Goal: Information Seeking & Learning: Compare options

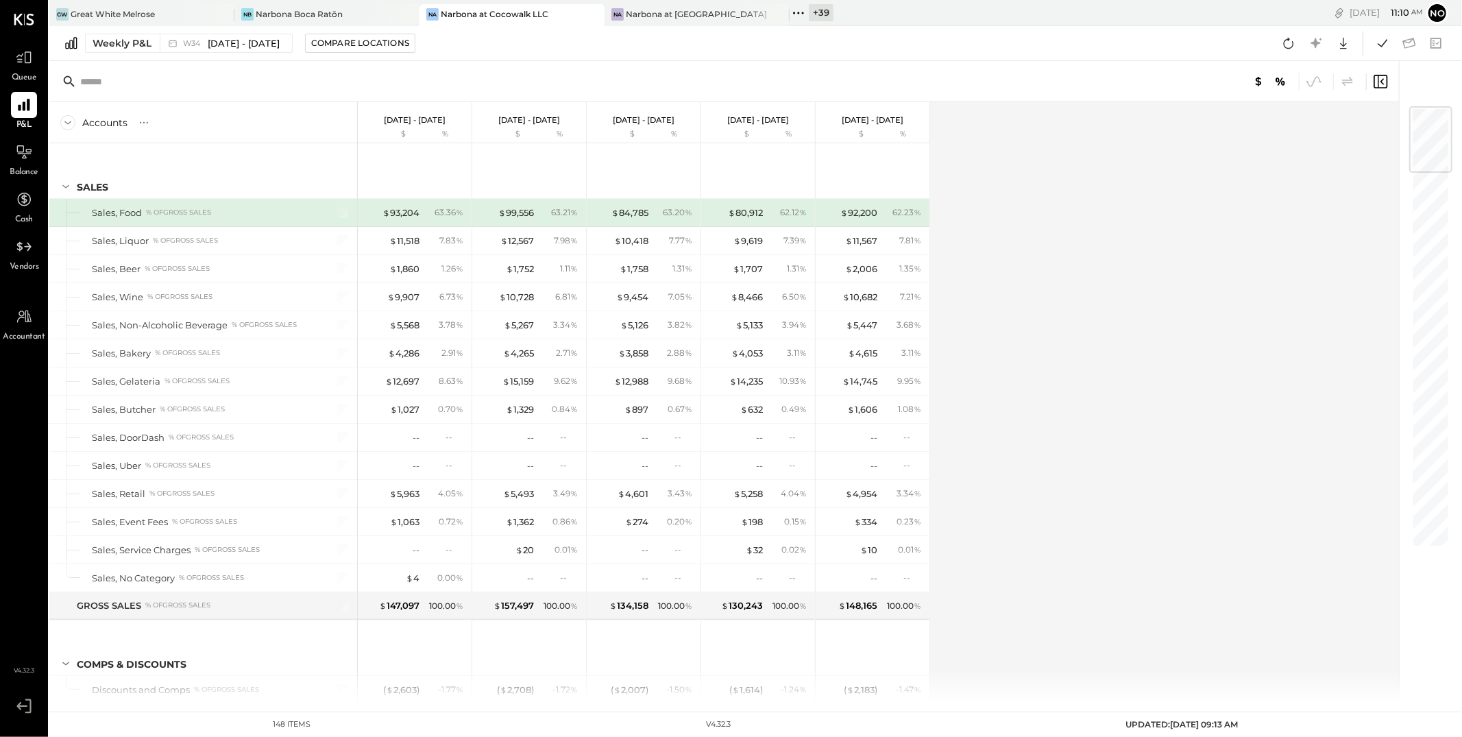
click at [797, 12] on icon at bounding box center [798, 13] width 18 height 18
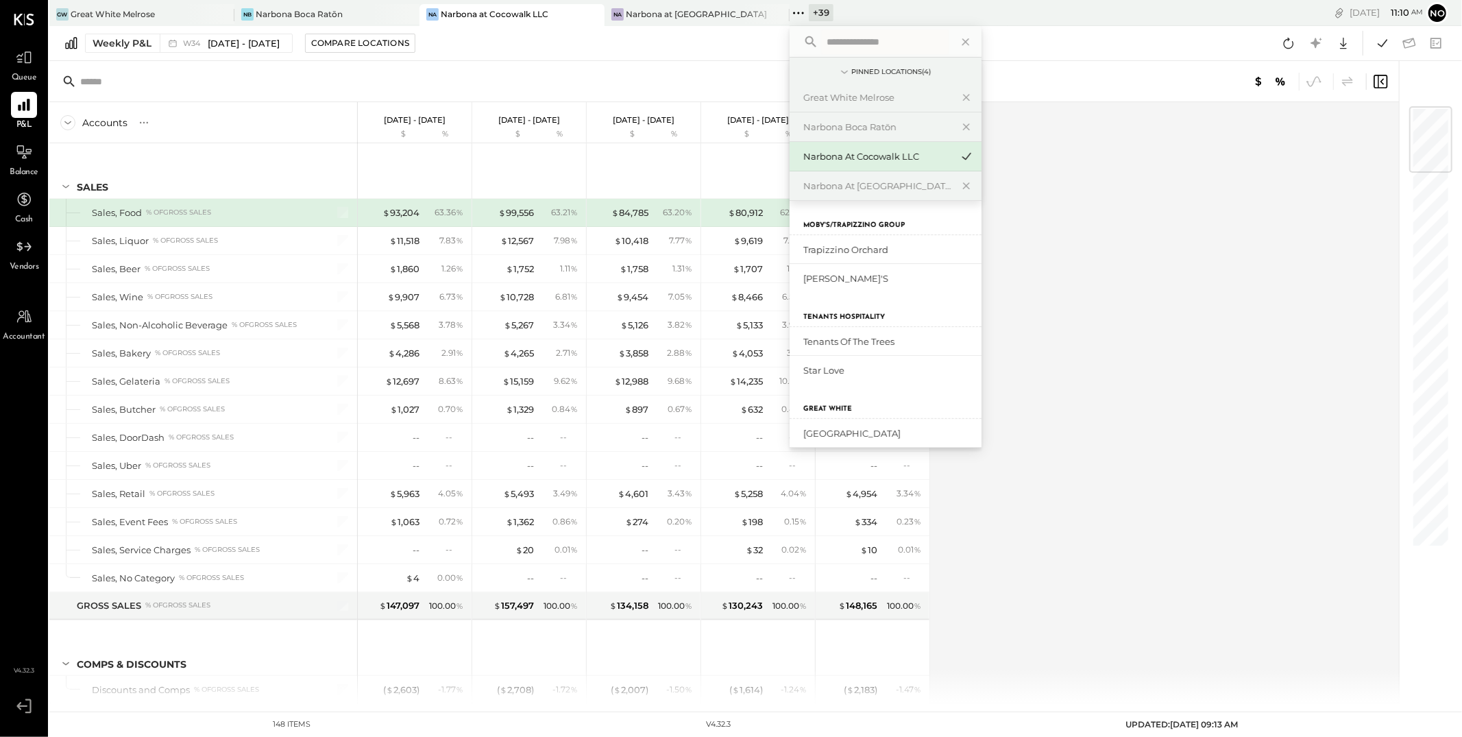
click at [840, 47] on input "text" at bounding box center [884, 41] width 127 height 25
type input "******"
click at [839, 245] on div "Carmel" at bounding box center [877, 249] width 148 height 13
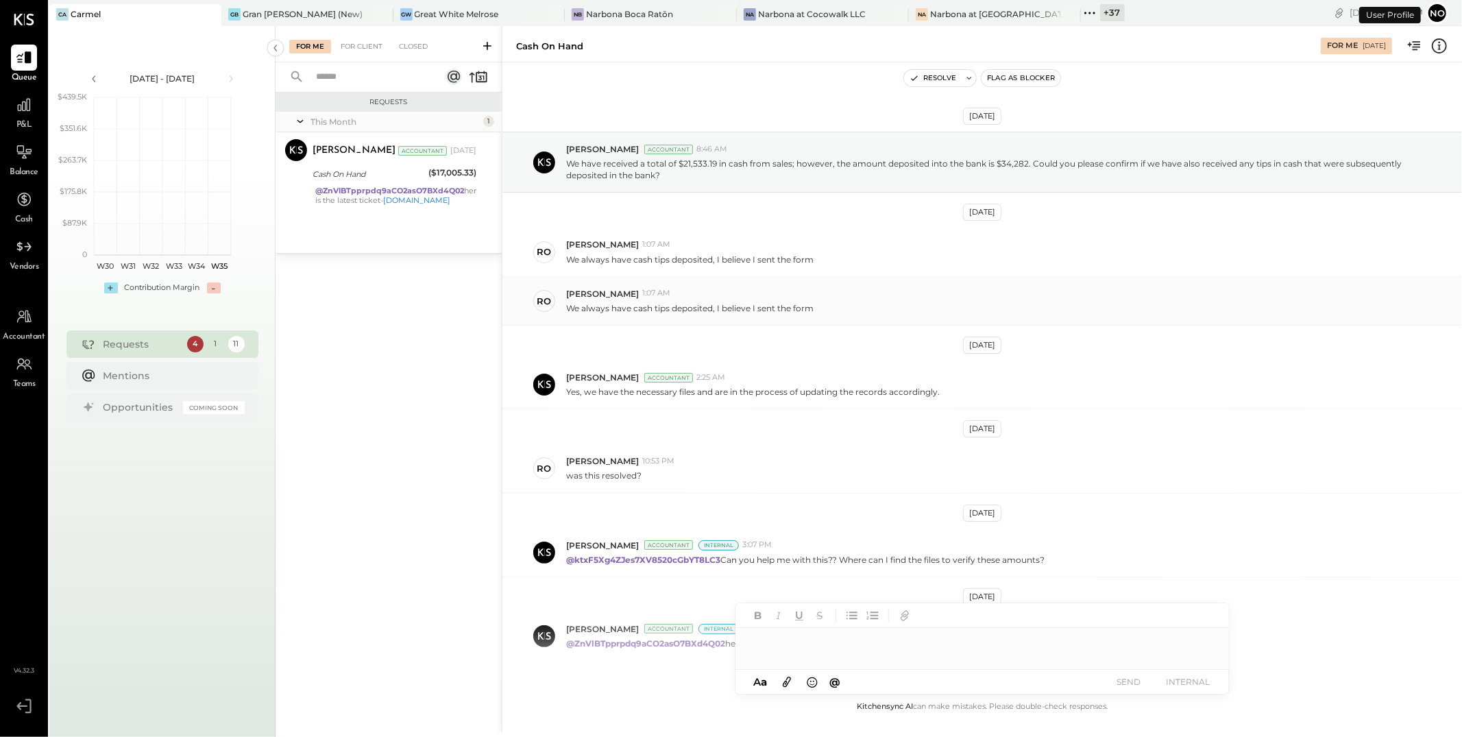
scroll to position [64, 0]
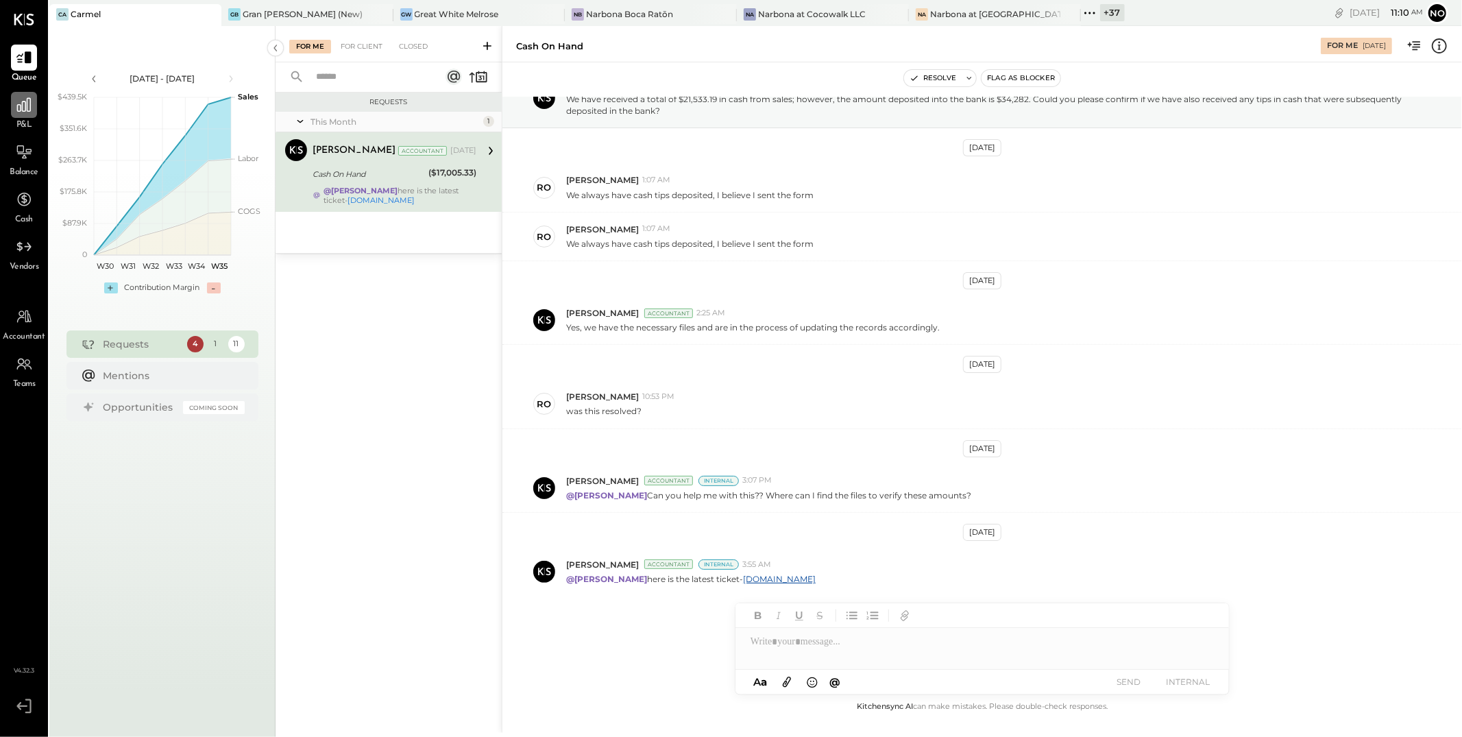
click at [25, 113] on icon at bounding box center [24, 105] width 18 height 18
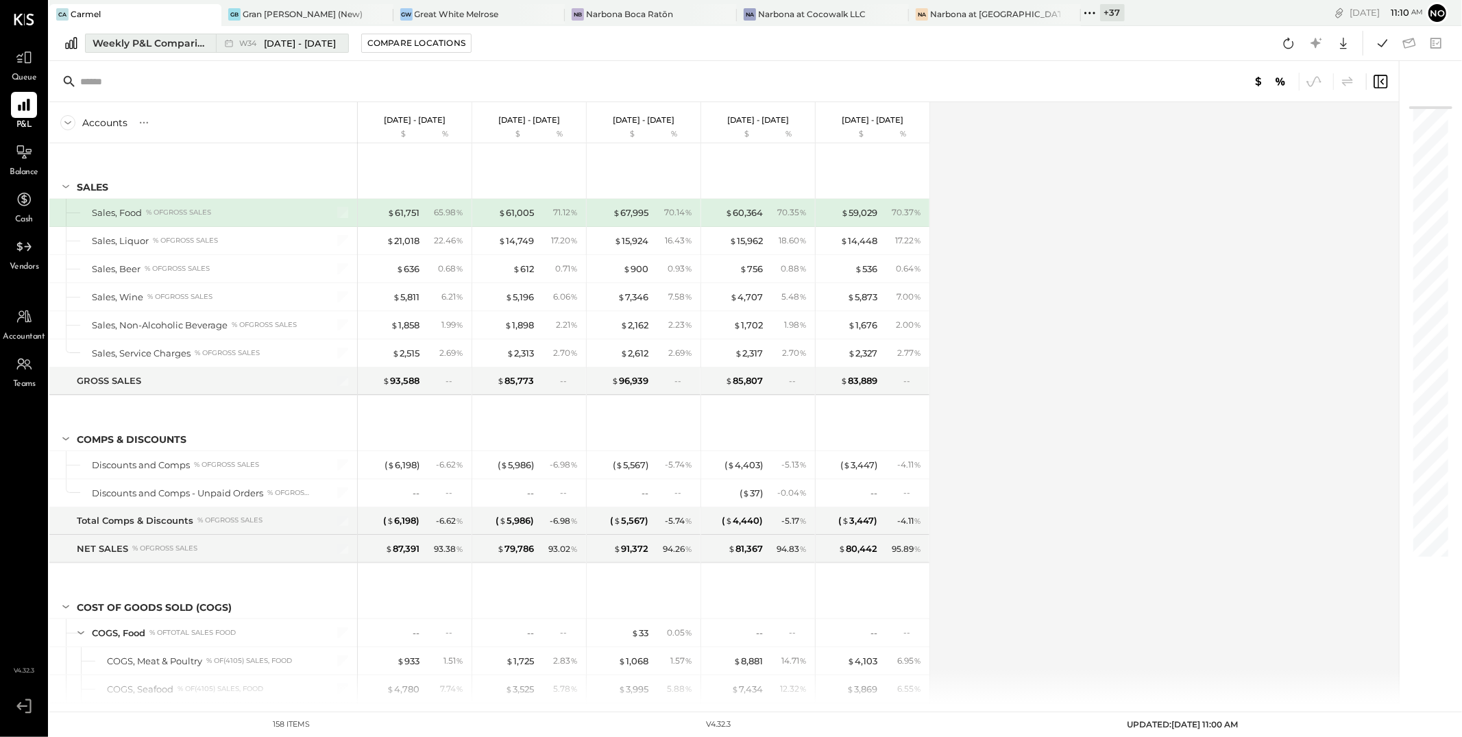
click at [293, 42] on span "[DATE] - [DATE]" at bounding box center [300, 43] width 72 height 13
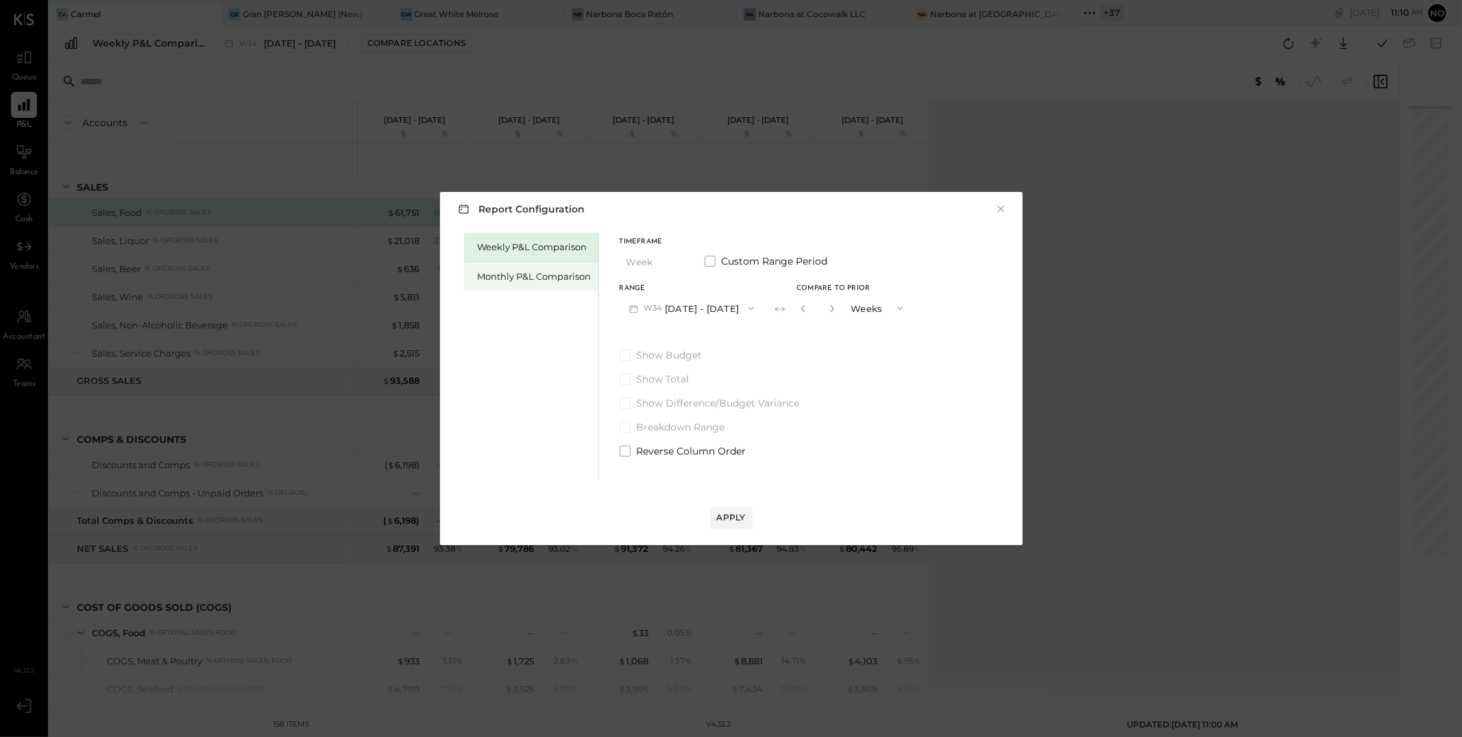
click at [521, 276] on div "Monthly P&L Comparison" at bounding box center [535, 276] width 114 height 13
click at [674, 304] on button "M08 [DATE] - [DATE]" at bounding box center [692, 307] width 145 height 25
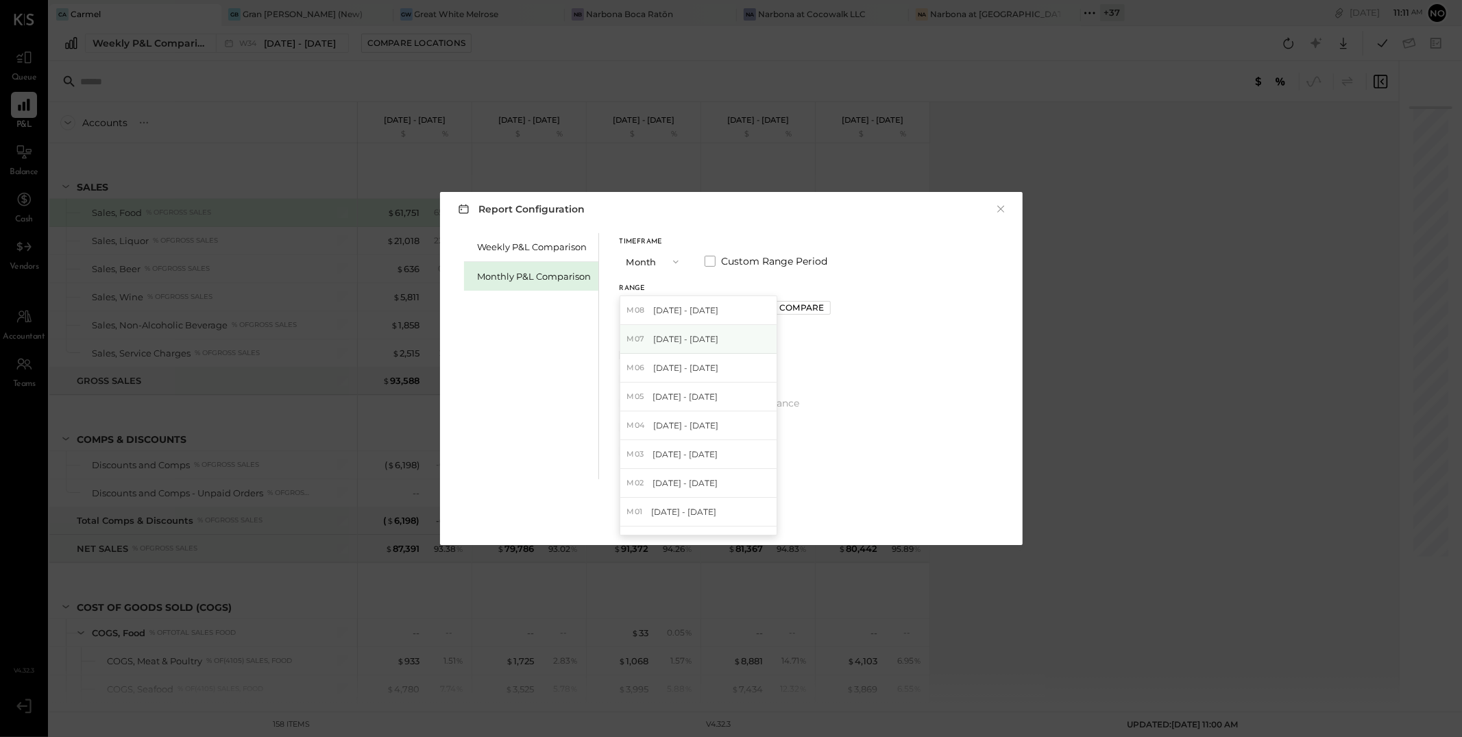
click at [709, 339] on div "M07 [DATE] - [DATE]" at bounding box center [698, 339] width 156 height 29
click at [696, 309] on button "M07 [DATE] - [DATE]" at bounding box center [692, 307] width 145 height 25
click at [694, 310] on span "[DATE] - [DATE]" at bounding box center [685, 310] width 65 height 12
click at [797, 308] on div "Compare" at bounding box center [801, 308] width 45 height 12
click at [727, 519] on div "Apply" at bounding box center [731, 517] width 29 height 12
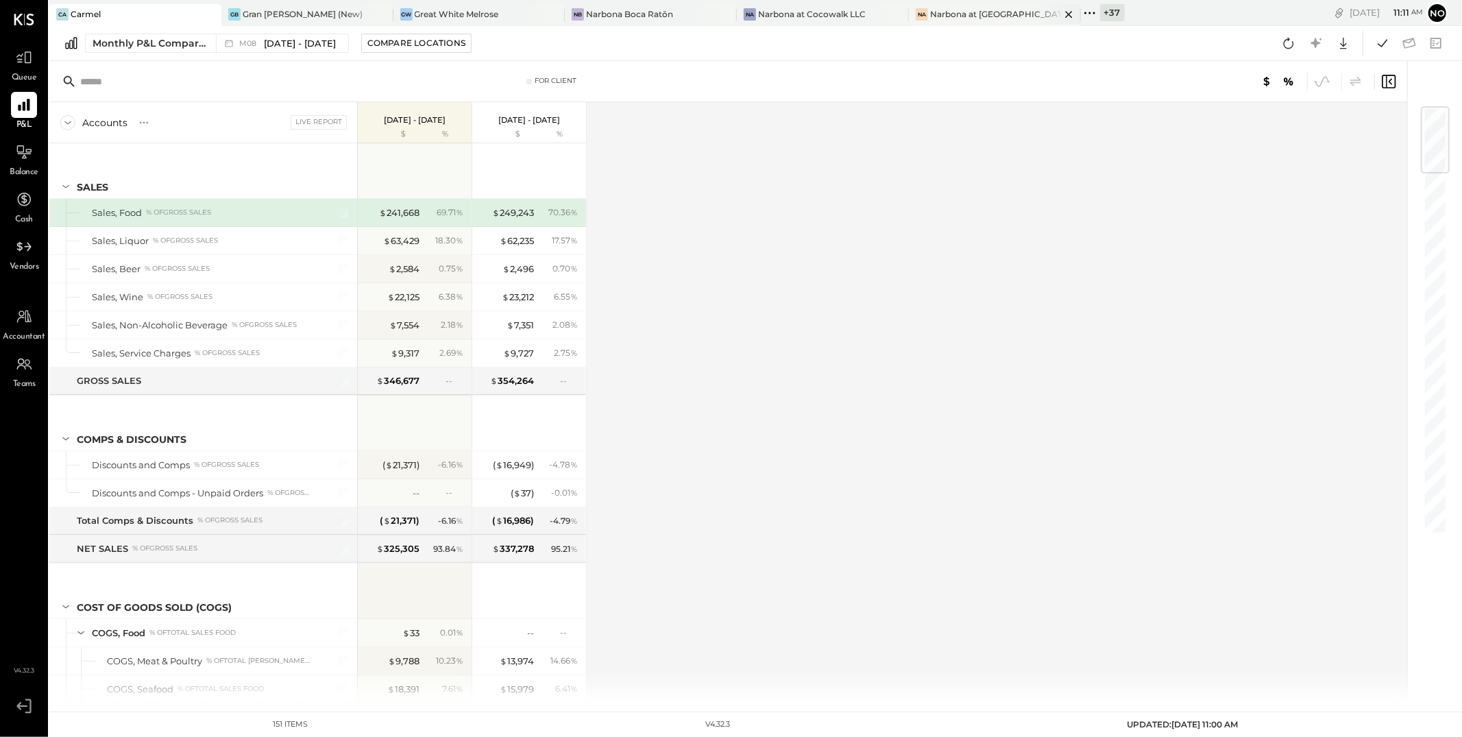
click at [930, 14] on div "Narbona at [GEOGRAPHIC_DATA] LLC" at bounding box center [995, 14] width 130 height 12
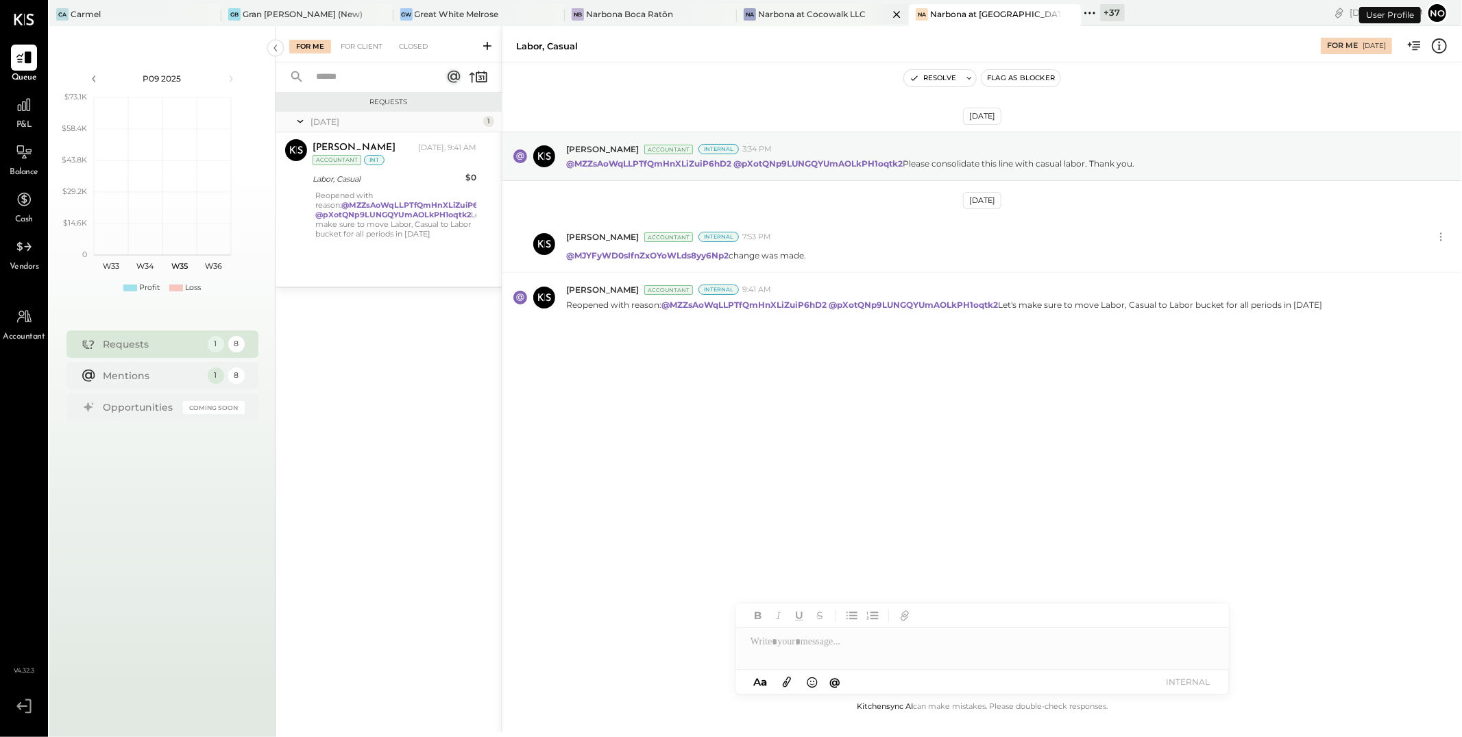
click at [784, 13] on div "Narbona at Cocowalk LLC" at bounding box center [812, 14] width 108 height 12
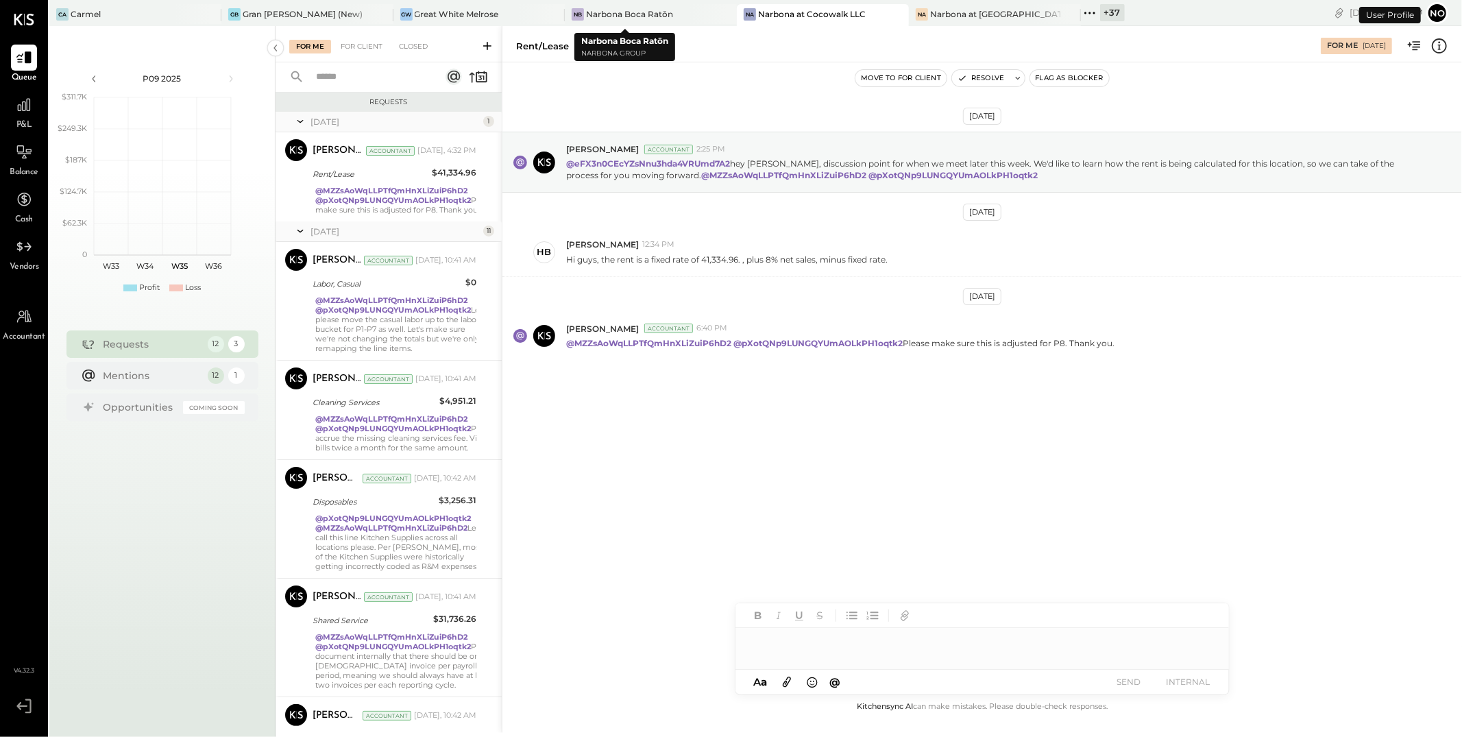
click at [625, 16] on div "Narbona Boca Ratōn" at bounding box center [629, 14] width 87 height 12
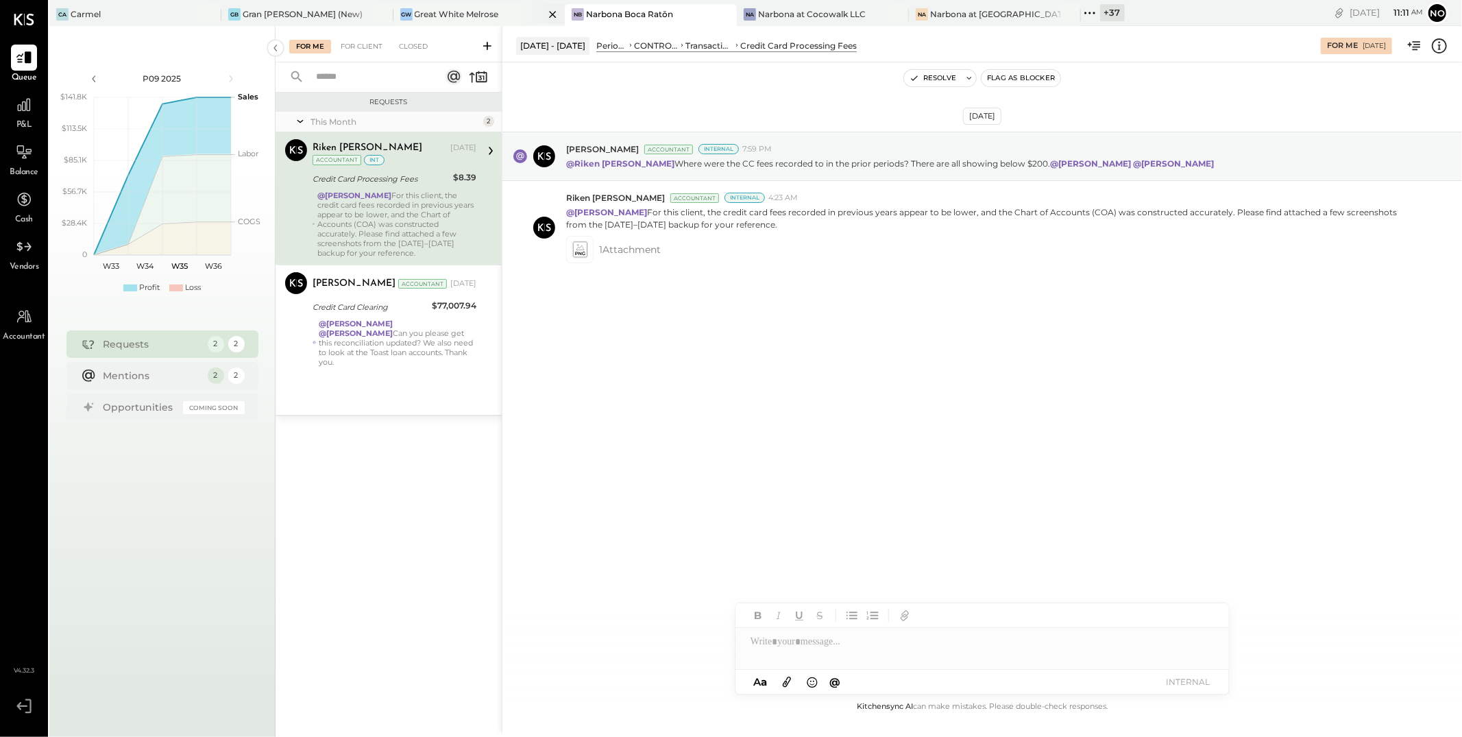
click at [447, 16] on div "Great White Melrose" at bounding box center [457, 14] width 84 height 12
